Goal: Information Seeking & Learning: Learn about a topic

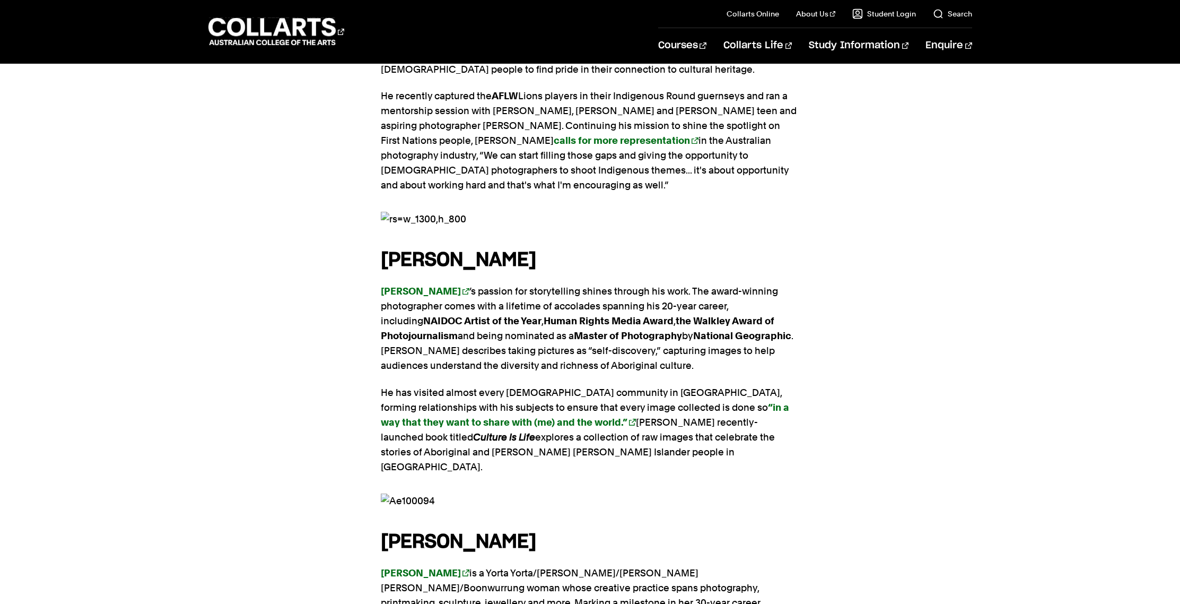
scroll to position [1365, 0]
drag, startPoint x: 357, startPoint y: 482, endPoint x: 553, endPoint y: 483, distance: 195.2
click at [553, 483] on div "These contemporary artists are just some of the names currently influencing the…" at bounding box center [590, 272] width 964 height 1855
copy strong "[PERSON_NAME]"
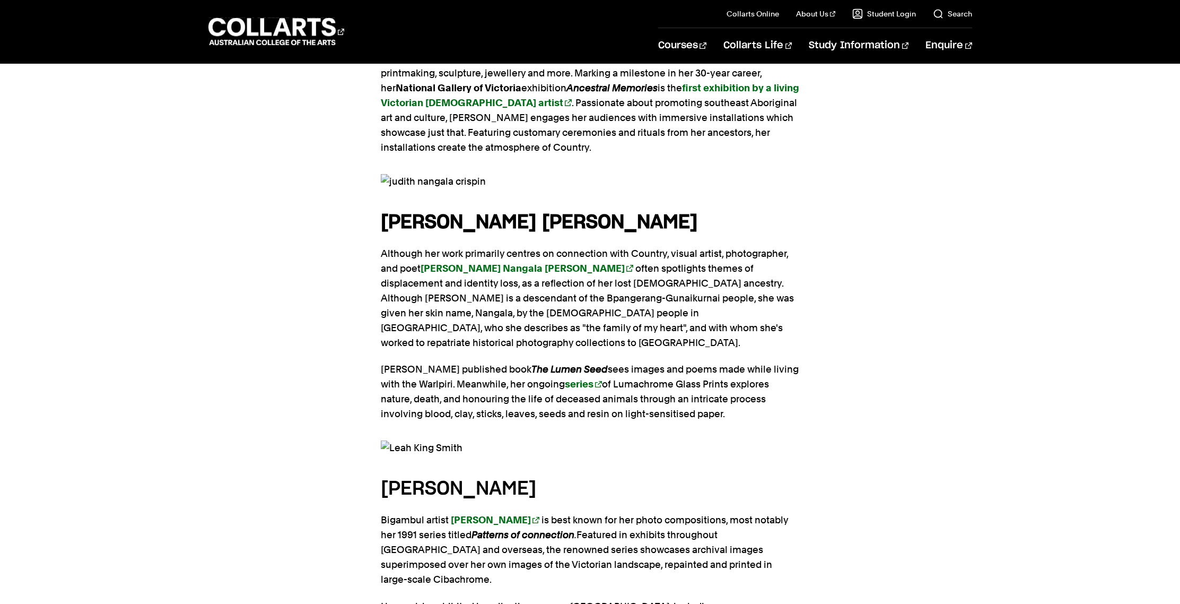
scroll to position [1893, 0]
drag, startPoint x: 370, startPoint y: 399, endPoint x: 649, endPoint y: 417, distance: 279.6
copy section "[PERSON_NAME]"
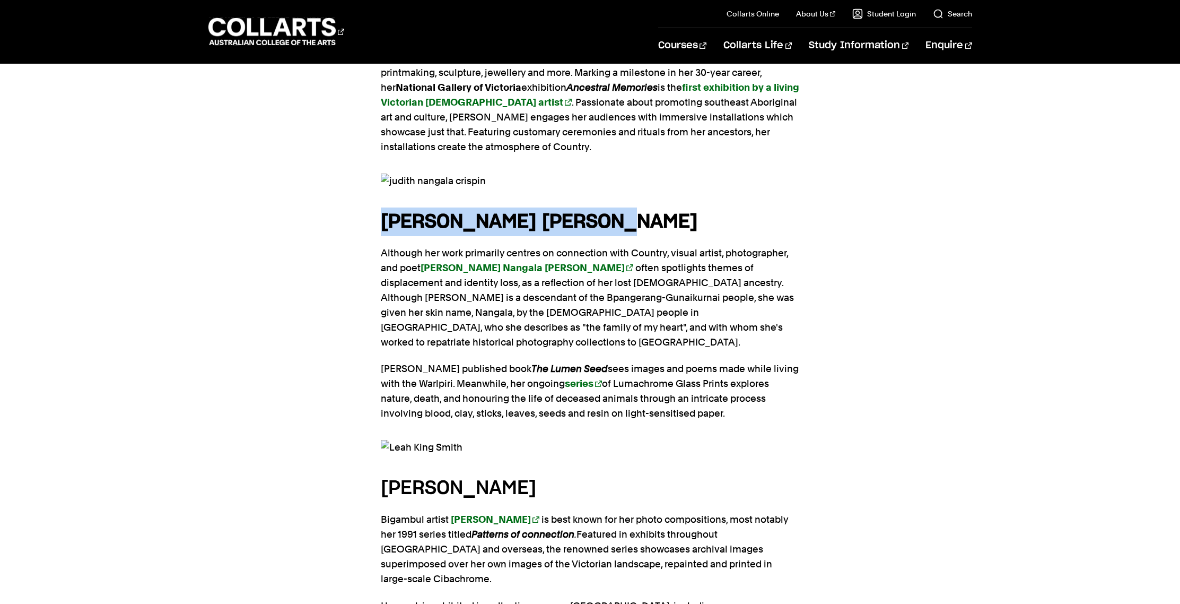
drag, startPoint x: 365, startPoint y: 148, endPoint x: 683, endPoint y: 147, distance: 317.7
copy strong "[PERSON_NAME] [PERSON_NAME]"
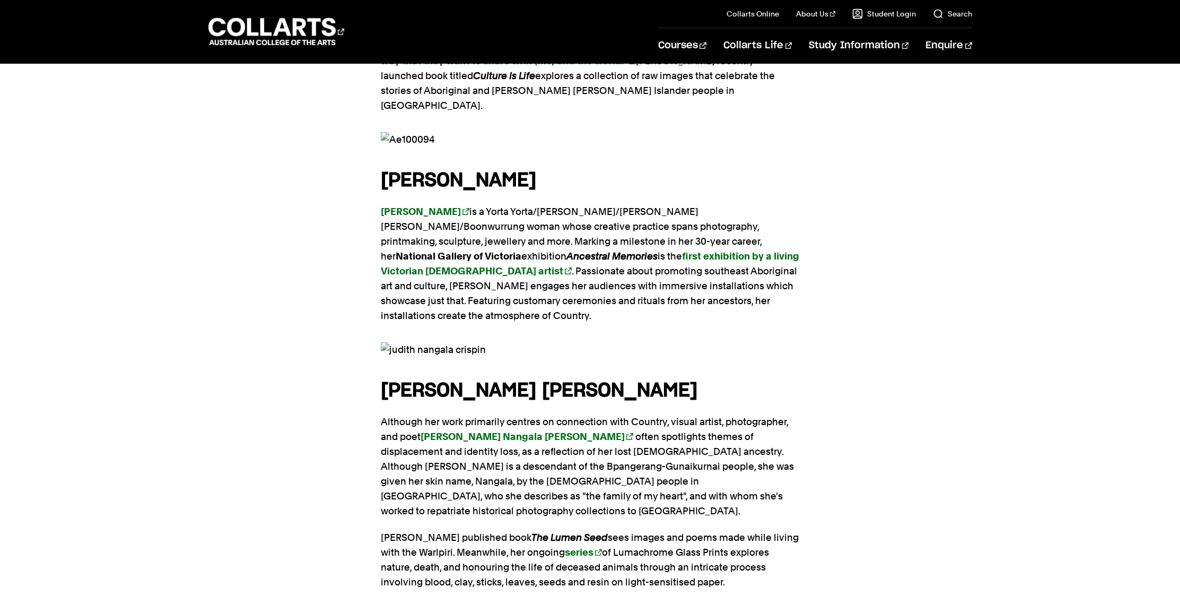
scroll to position [1779, 0]
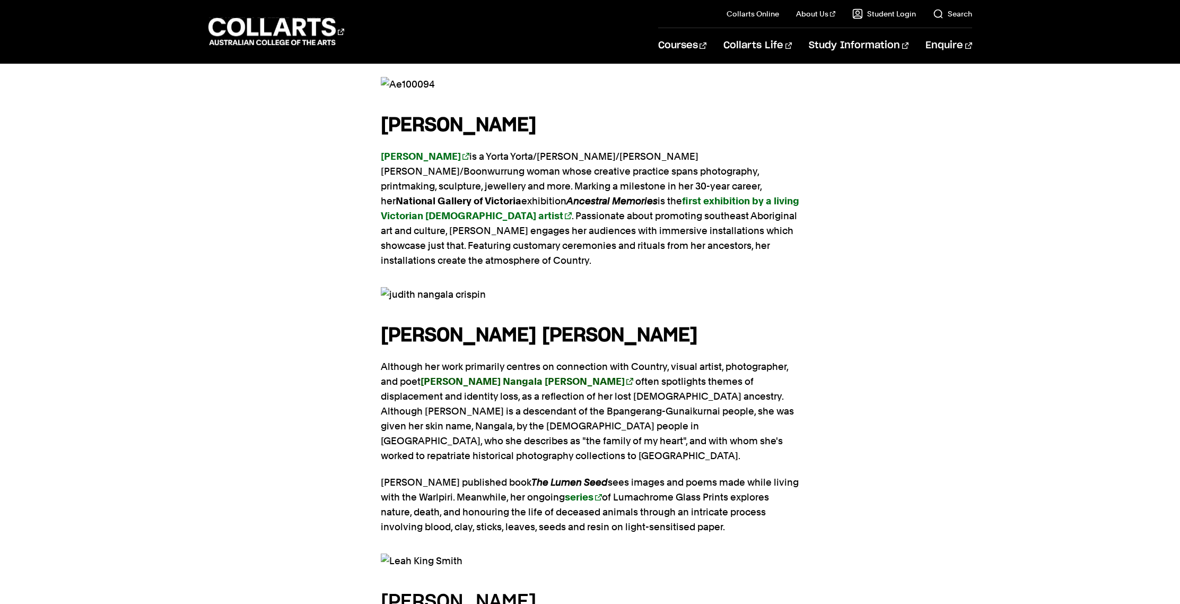
click at [473, 376] on strong "[PERSON_NAME] Nangala [PERSON_NAME]" at bounding box center [523, 381] width 204 height 11
